Goal: Information Seeking & Learning: Find specific fact

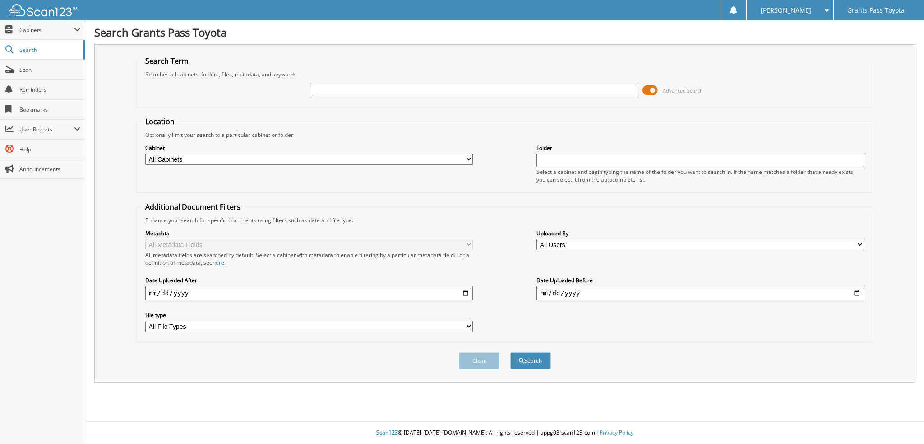
click at [473, 93] on input "text" at bounding box center [475, 91] width 328 height 14
paste input "[US_VEHICLE_IDENTIFICATION_NUMBER]"
type input "[US_VEHICLE_IDENTIFICATION_NUMBER]"
click at [525, 358] on button "Search" at bounding box center [531, 360] width 41 height 17
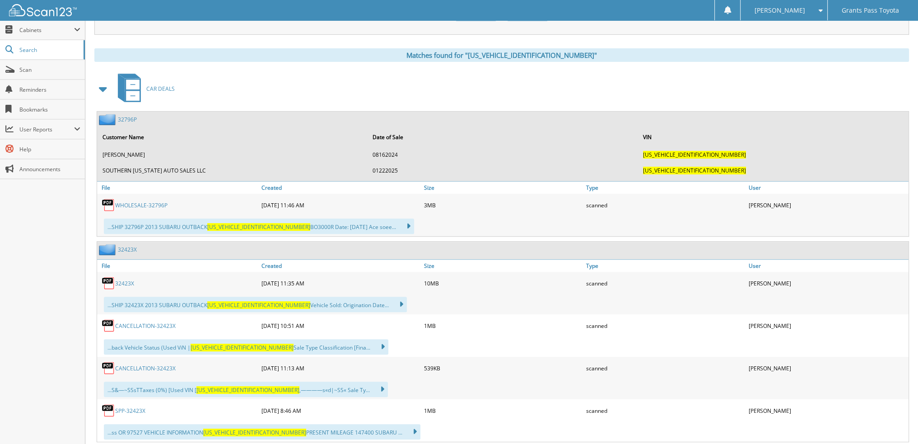
scroll to position [361, 0]
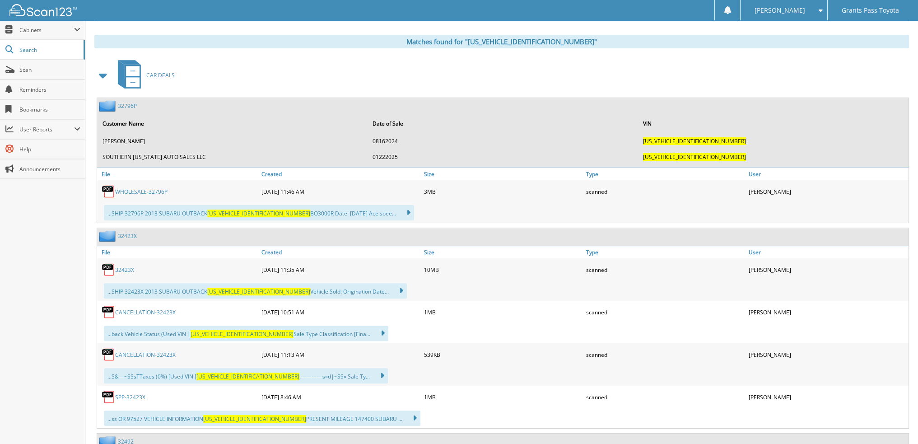
click at [190, 205] on div "...SHIP 32796P 2013 SUBARU OUTBACK 4S4BRBKC8D3255402 BO3000R Date: 1/22/25 Ace …" at bounding box center [259, 212] width 310 height 15
click at [149, 188] on link "WHOLESALE-32796P" at bounding box center [141, 192] width 52 height 8
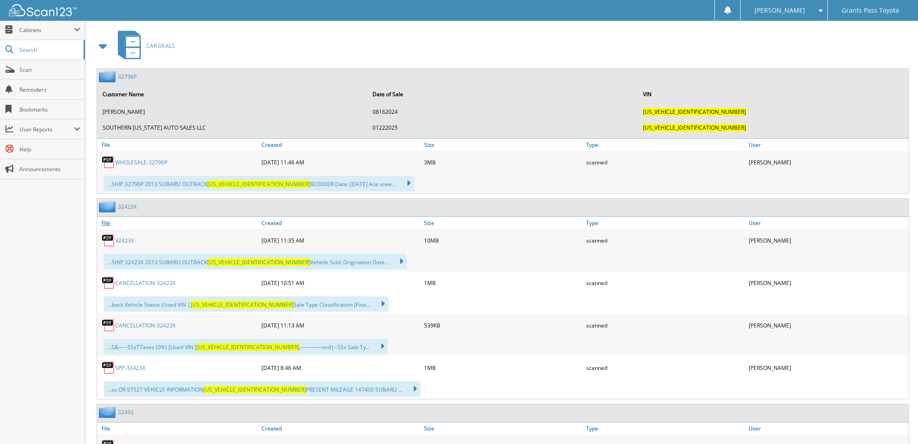
scroll to position [406, 0]
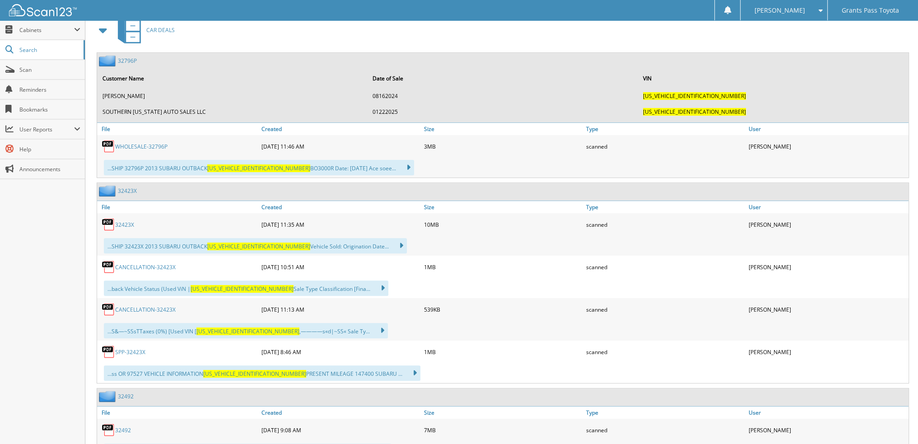
click at [163, 263] on link "CANCELLATION-32423X" at bounding box center [145, 267] width 60 height 8
click at [145, 143] on link "WHOLESALE-32796P" at bounding box center [141, 147] width 52 height 8
